Goal: Task Accomplishment & Management: Manage account settings

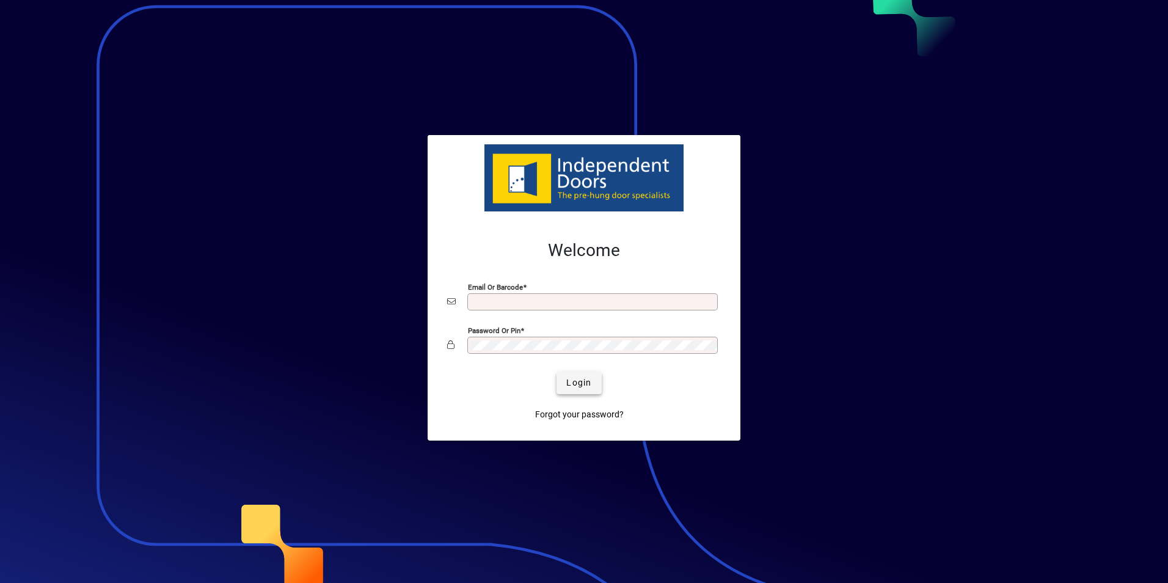
type input "**********"
click at [590, 383] on span "Login" at bounding box center [578, 382] width 25 height 13
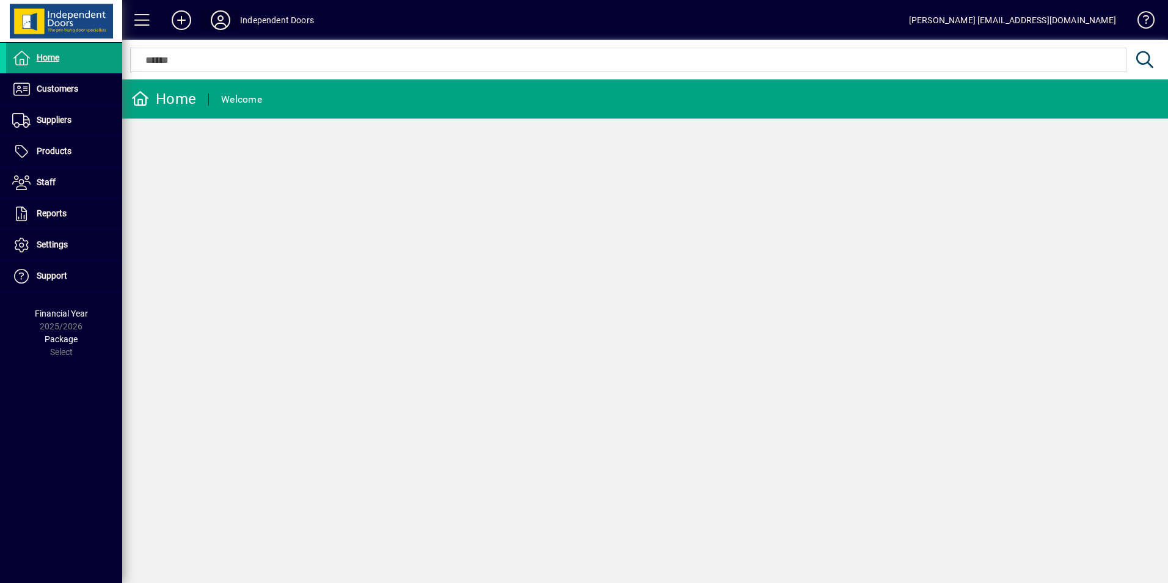
click at [227, 27] on icon at bounding box center [220, 20] width 24 height 20
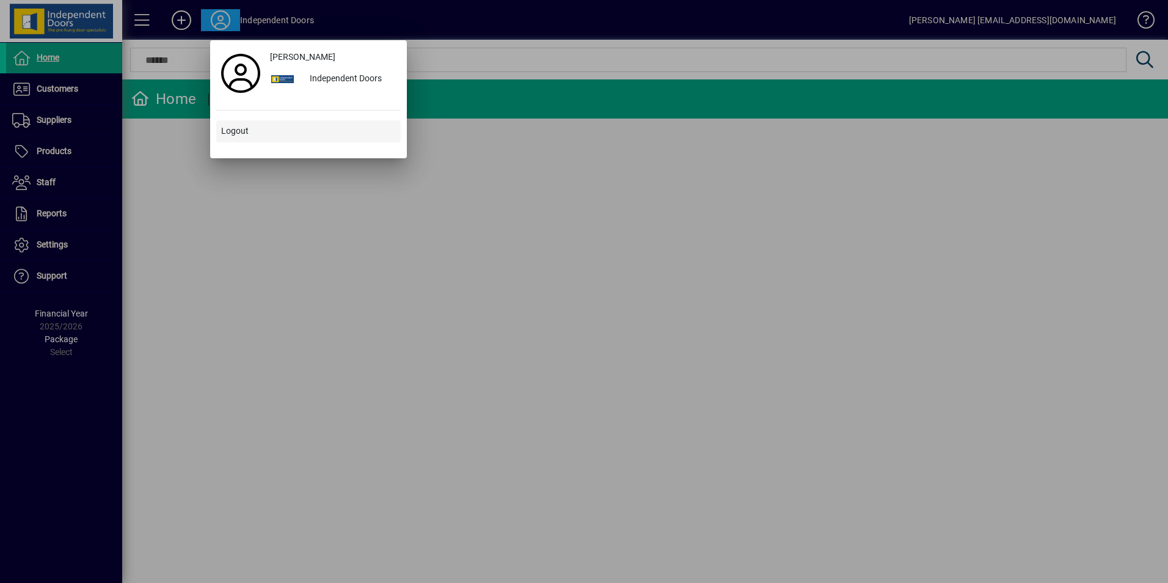
click at [245, 119] on span at bounding box center [308, 131] width 184 height 29
